Goal: Find specific page/section: Find specific page/section

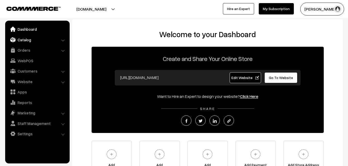
click at [28, 37] on link "Catalog" at bounding box center [36, 39] width 61 height 9
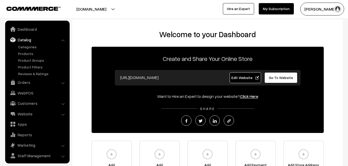
click at [27, 49] on ul "Categories" at bounding box center [37, 60] width 62 height 32
click at [28, 52] on link "Products" at bounding box center [42, 53] width 51 height 5
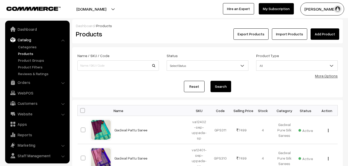
scroll to position [12, 0]
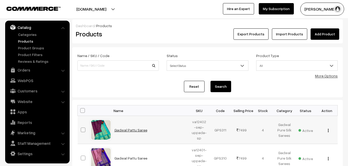
click at [123, 129] on link "Gadwal Pattu Saree" at bounding box center [130, 130] width 33 height 4
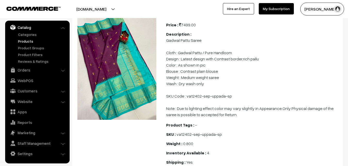
scroll to position [53, 0]
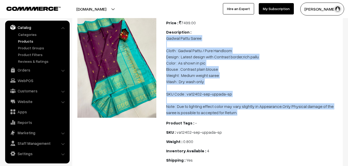
drag, startPoint x: 166, startPoint y: 37, endPoint x: 228, endPoint y: 110, distance: 95.5
click at [228, 110] on p "Gadwal Pattu Saree Cloth : Gadwal Pattu / Pure Handloom Design : Latest design …" at bounding box center [252, 75] width 173 height 80
copy p "Gadwal Pattu Saree Cloth : Gadwal Pattu / Pure Handloom Design : Latest design …"
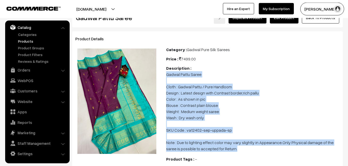
scroll to position [0, 0]
